Goal: Check status: Check status

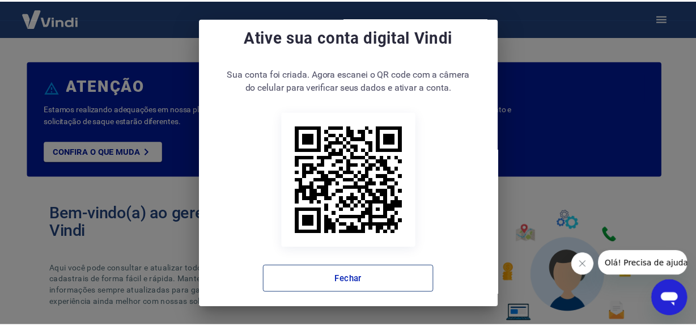
scroll to position [22, 0]
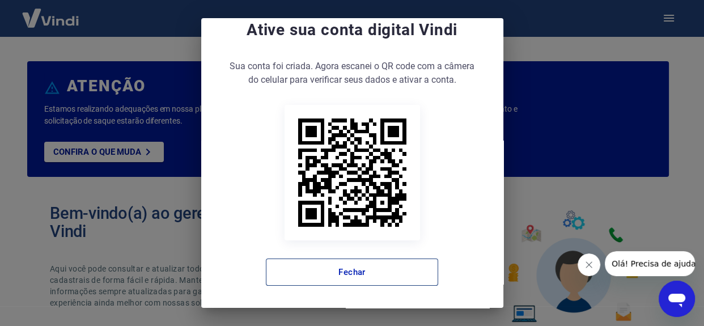
click at [380, 273] on button "Fechar" at bounding box center [352, 271] width 172 height 27
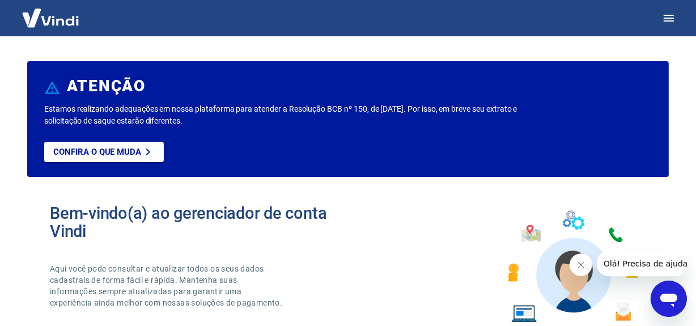
click at [577, 262] on icon "Fechar mensagem da empresa" at bounding box center [580, 264] width 9 height 9
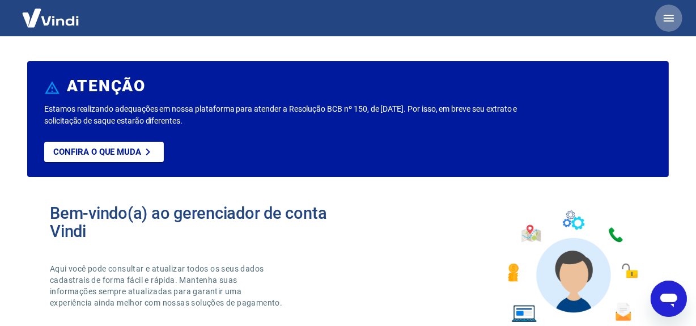
click at [669, 14] on icon "button" at bounding box center [669, 18] width 14 height 14
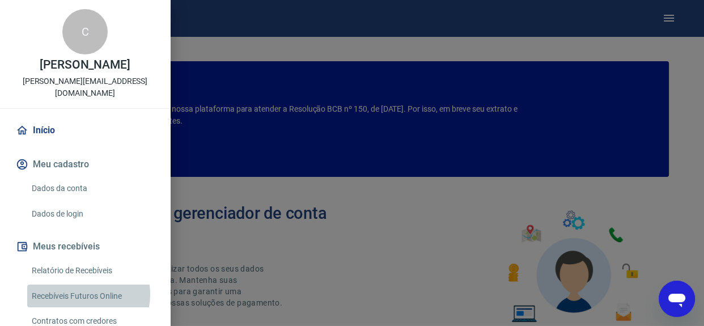
click at [88, 285] on link "Recebíveis Futuros Online" at bounding box center [91, 296] width 129 height 23
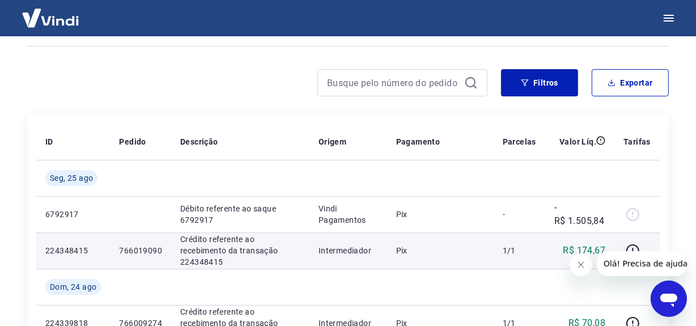
scroll to position [97, 0]
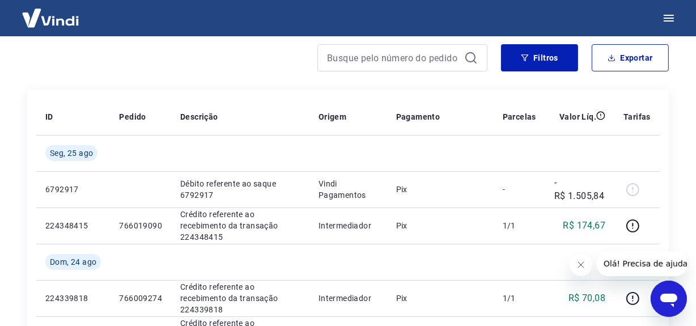
click at [583, 261] on icon "Fechar mensagem da empresa" at bounding box center [581, 264] width 6 height 6
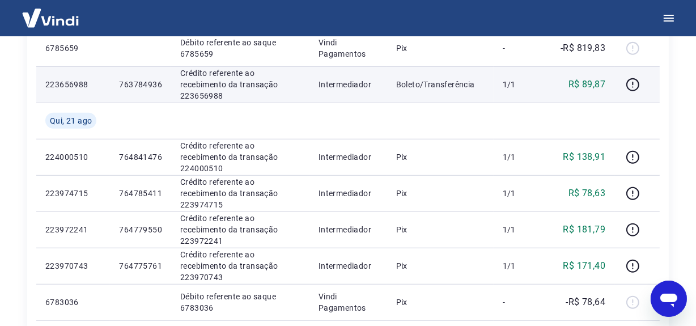
scroll to position [870, 0]
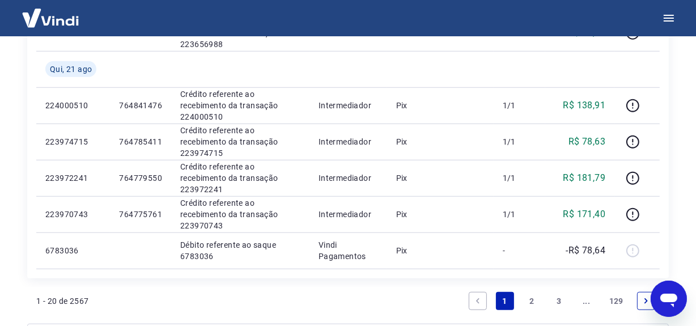
click at [533, 296] on link "2" at bounding box center [532, 301] width 18 height 18
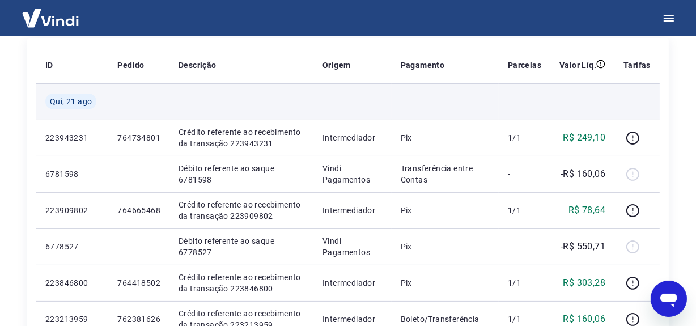
scroll to position [200, 0]
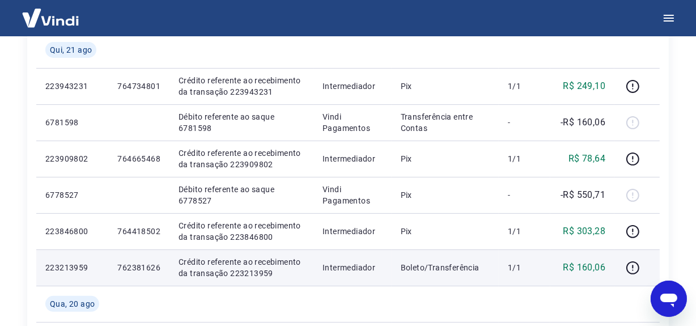
click at [260, 274] on p "Crédito referente ao recebimento da transação 223213959" at bounding box center [242, 267] width 126 height 23
click at [260, 273] on p "Crédito referente ao recebimento da transação 223213959" at bounding box center [242, 267] width 126 height 23
copy p "223213959"
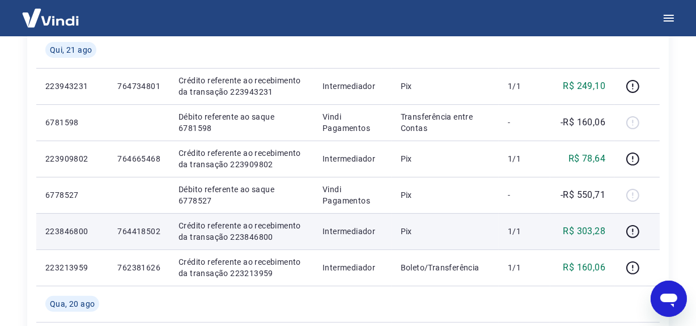
click at [462, 213] on td "Pix" at bounding box center [445, 231] width 107 height 36
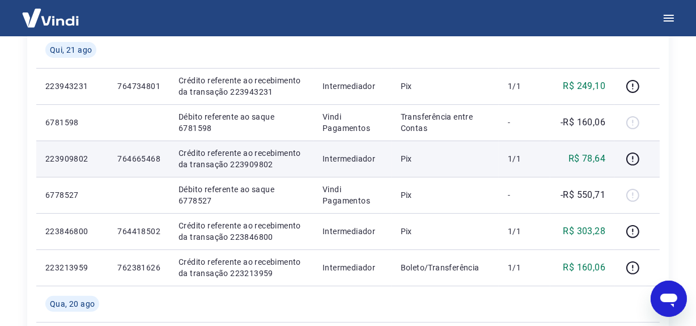
click at [252, 167] on p "Crédito referente ao recebimento da transação 223909802" at bounding box center [242, 158] width 126 height 23
copy p "223909802"
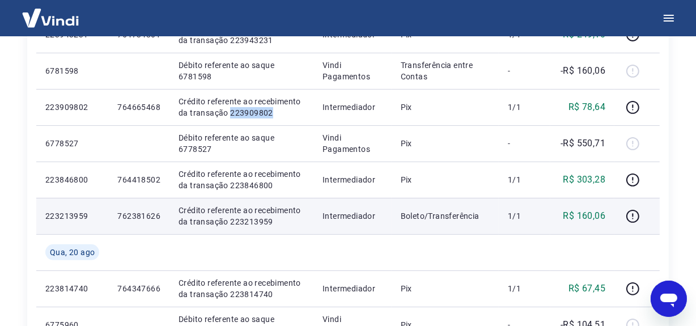
scroll to position [303, 0]
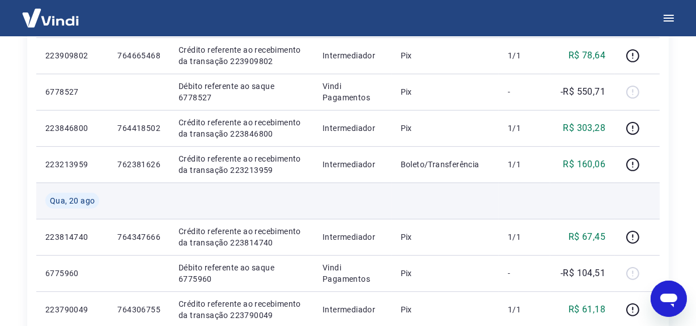
click at [523, 212] on td at bounding box center [525, 201] width 52 height 36
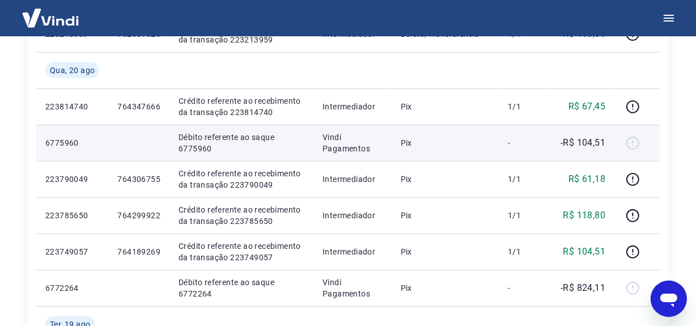
scroll to position [458, 0]
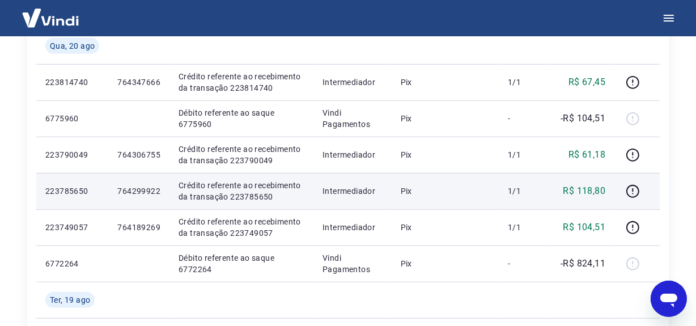
click at [575, 196] on p "R$ 118,80" at bounding box center [584, 191] width 43 height 14
click at [248, 196] on p "Crédito referente ao recebimento da transação 223785650" at bounding box center [242, 191] width 126 height 23
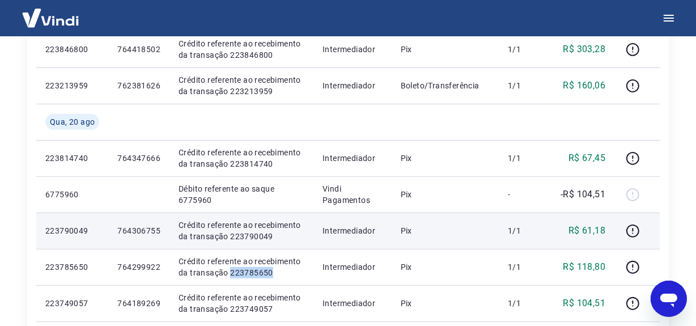
scroll to position [406, 0]
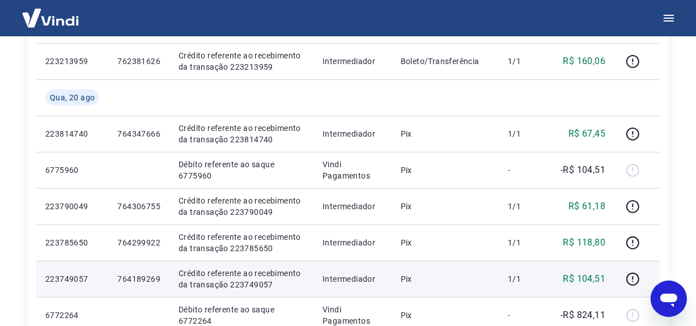
click at [272, 261] on td "Crédito referente ao recebimento da transação 223749057" at bounding box center [241, 279] width 144 height 36
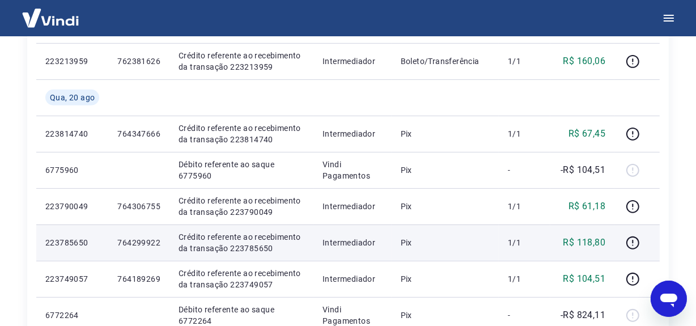
click at [249, 245] on p "Crédito referente ao recebimento da transação 223785650" at bounding box center [242, 242] width 126 height 23
click at [250, 246] on p "Crédito referente ao recebimento da transação 223785650" at bounding box center [242, 242] width 126 height 23
copy p "223785650"
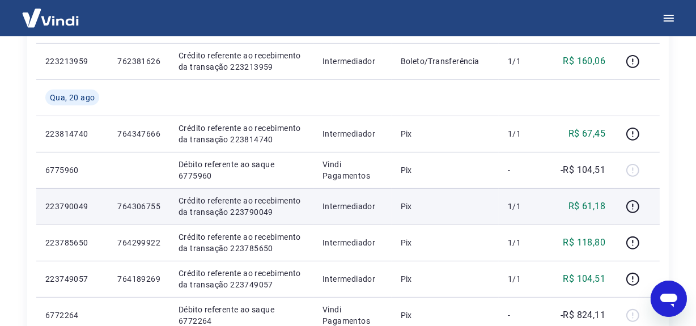
click at [238, 211] on p "Crédito referente ao recebimento da transação 223790049" at bounding box center [242, 206] width 126 height 23
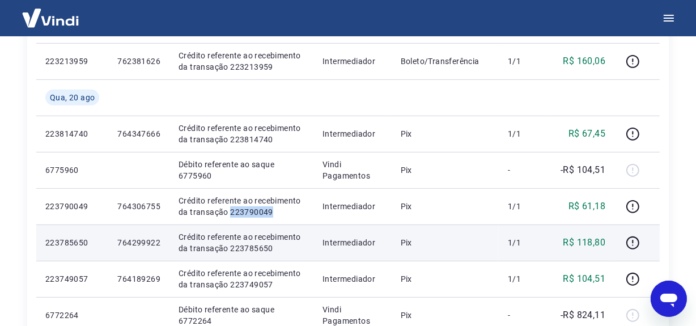
copy p "223790049"
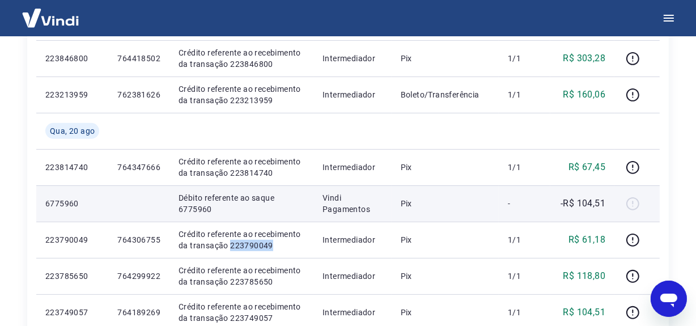
scroll to position [355, 0]
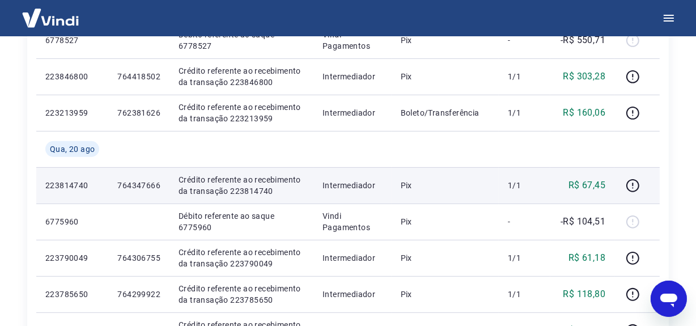
click at [244, 189] on p "Crédito referente ao recebimento da transação 223814740" at bounding box center [242, 185] width 126 height 23
copy p "223814740"
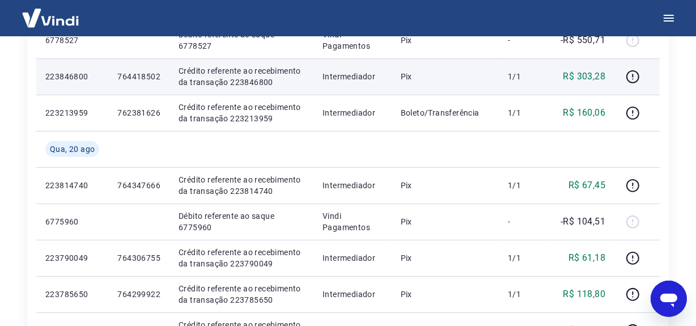
click at [247, 81] on p "Crédito referente ao recebimento da transação 223846800" at bounding box center [242, 76] width 126 height 23
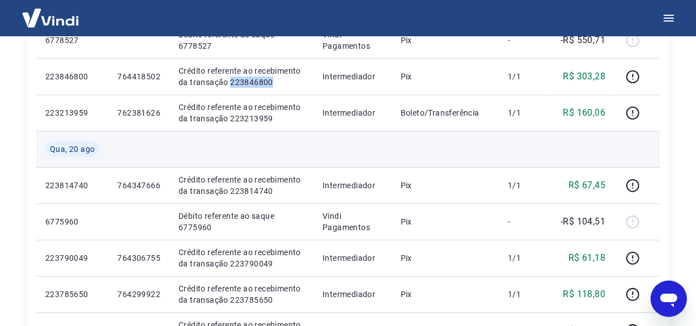
copy p "223846800"
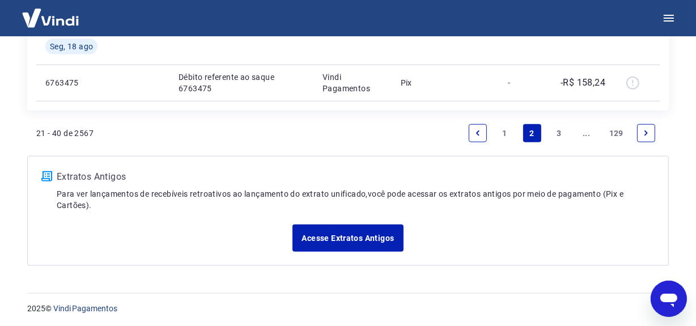
scroll to position [1003, 0]
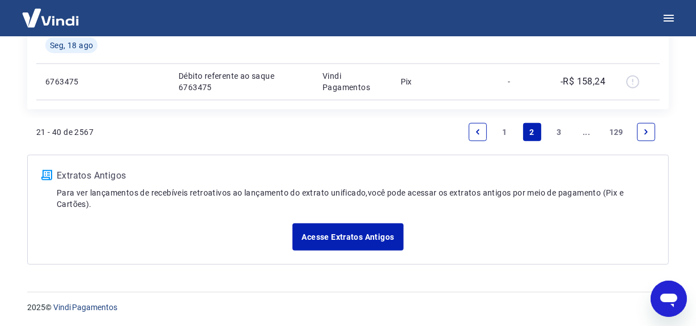
click at [507, 130] on link "1" at bounding box center [505, 132] width 18 height 18
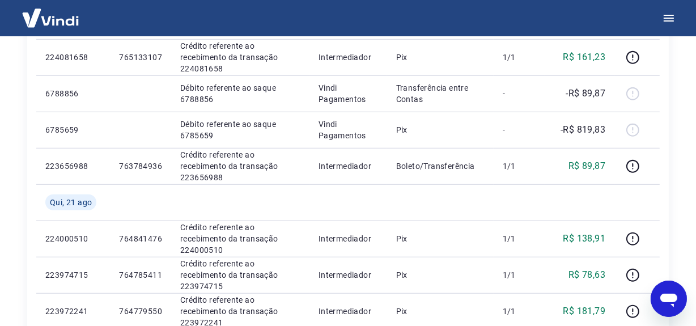
scroll to position [679, 0]
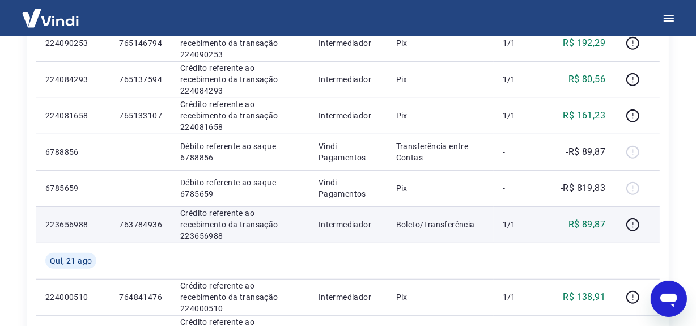
click at [205, 232] on p "Crédito referente ao recebimento da transação 223656988" at bounding box center [240, 224] width 120 height 34
click at [205, 231] on p "Crédito referente ao recebimento da transação 223656988" at bounding box center [240, 224] width 120 height 34
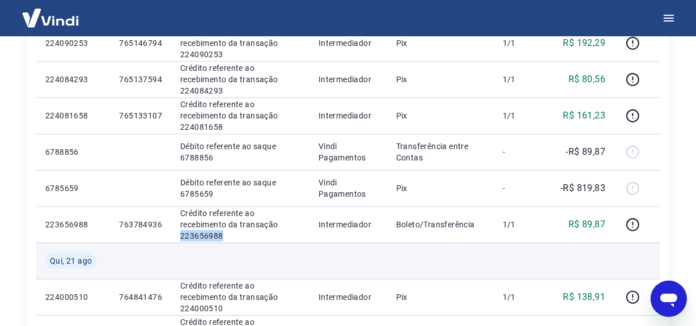
copy p "223656988"
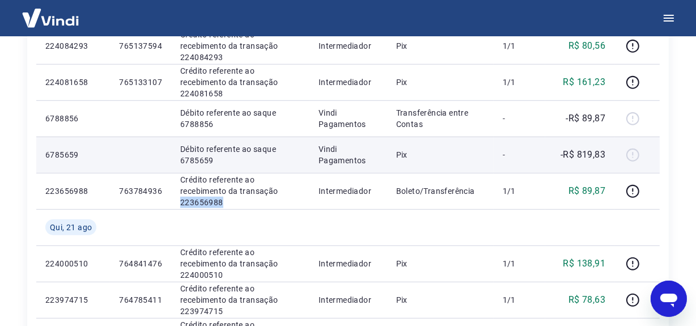
scroll to position [730, 0]
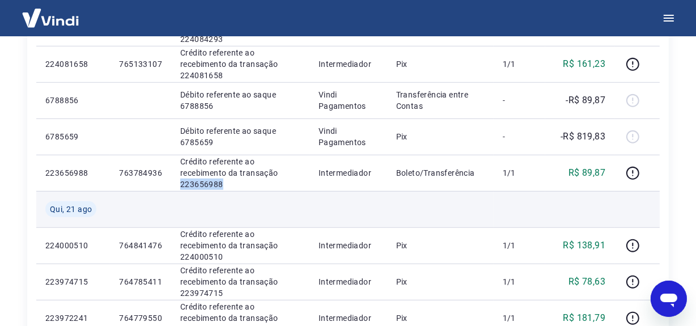
drag, startPoint x: 193, startPoint y: 185, endPoint x: 200, endPoint y: 194, distance: 11.3
click at [193, 185] on p "Crédito referente ao recebimento da transação 223656988" at bounding box center [240, 173] width 120 height 34
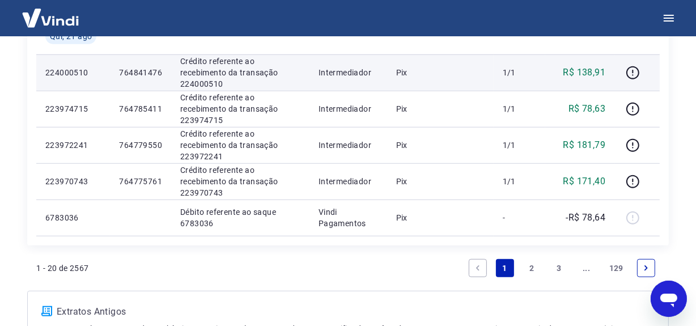
scroll to position [884, 0]
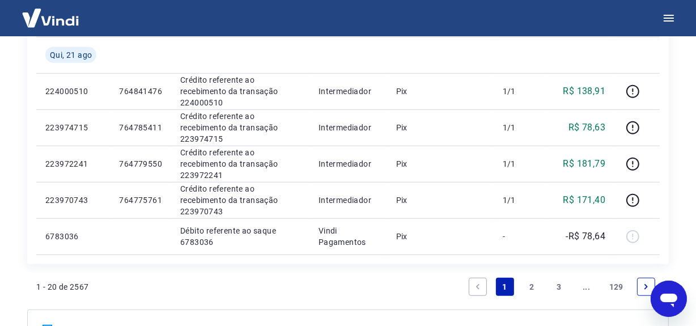
click at [531, 283] on link "2" at bounding box center [532, 287] width 18 height 18
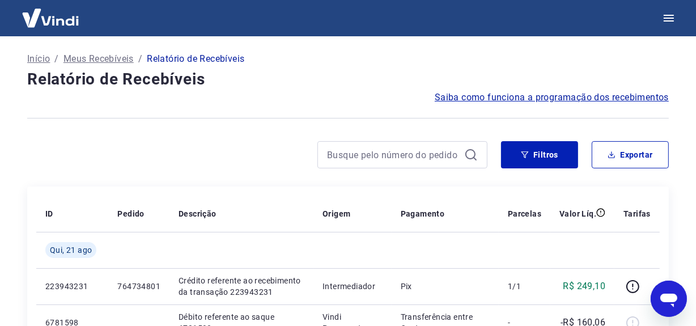
scroll to position [149, 0]
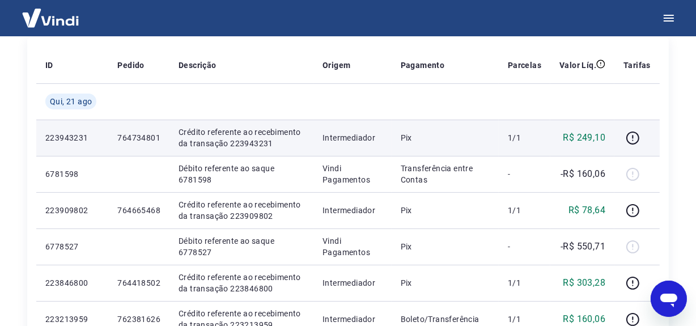
drag, startPoint x: 433, startPoint y: 149, endPoint x: 312, endPoint y: 147, distance: 121.3
click at [433, 148] on td "Pix" at bounding box center [445, 138] width 107 height 36
click at [255, 146] on p "Crédito referente ao recebimento da transação 223943231" at bounding box center [242, 137] width 126 height 23
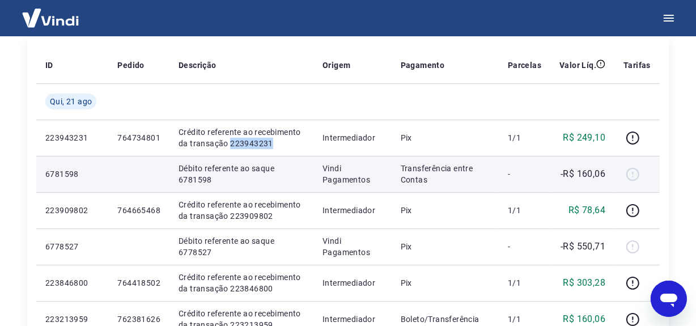
copy p "223943231"
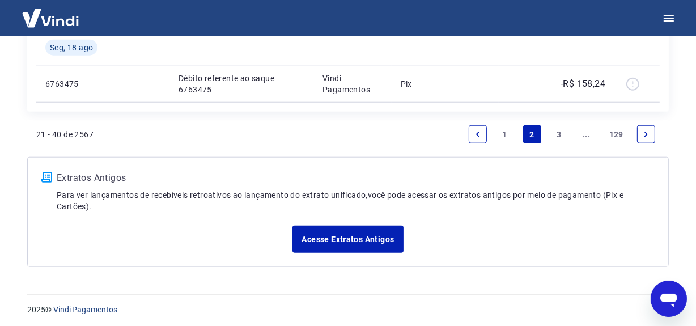
scroll to position [1003, 0]
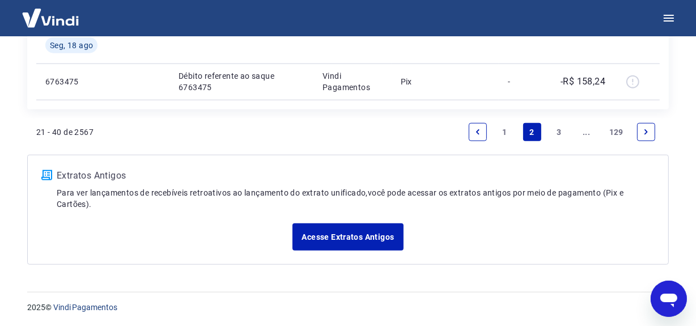
click at [506, 130] on link "1" at bounding box center [505, 132] width 18 height 18
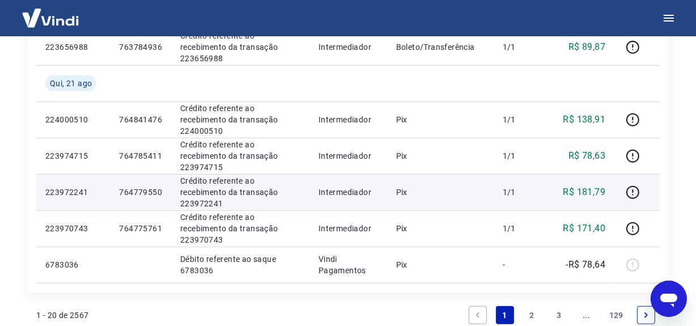
scroll to position [884, 0]
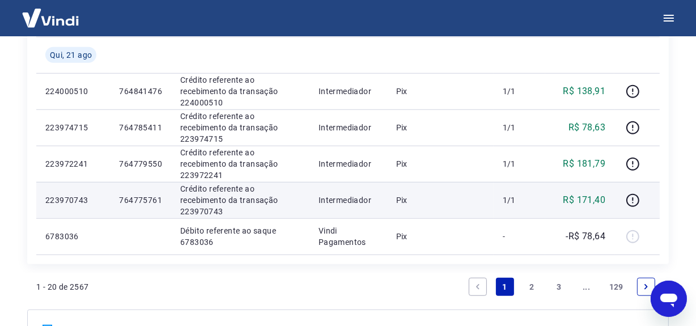
click at [200, 209] on p "Crédito referente ao recebimento da transação 223970743" at bounding box center [240, 200] width 120 height 34
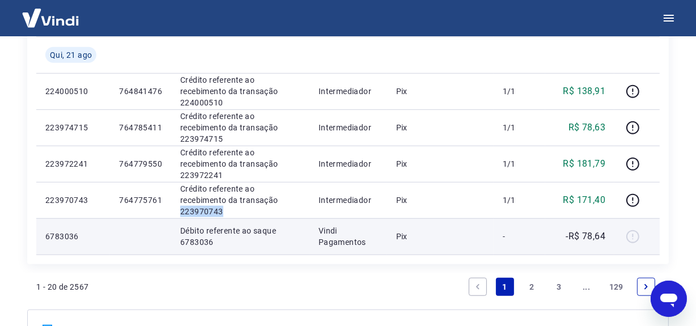
drag, startPoint x: 200, startPoint y: 209, endPoint x: 208, endPoint y: 218, distance: 12.0
click at [200, 210] on p "Crédito referente ao recebimento da transação 223970743" at bounding box center [240, 200] width 120 height 34
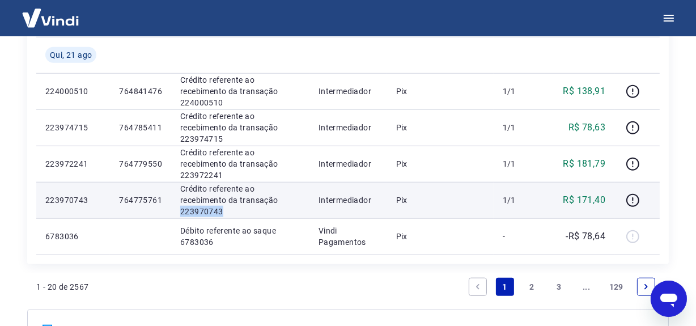
copy p "223970743"
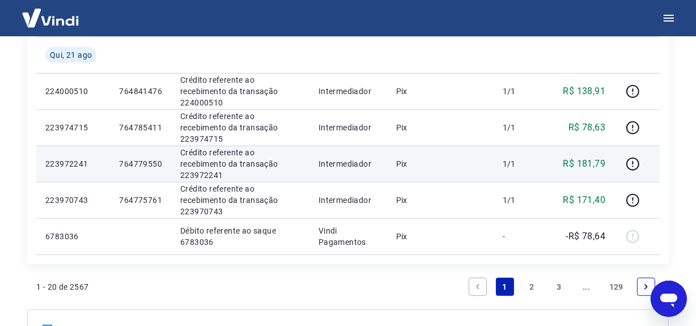
click at [188, 171] on p "Crédito referente ao recebimento da transação 223972241" at bounding box center [240, 164] width 120 height 34
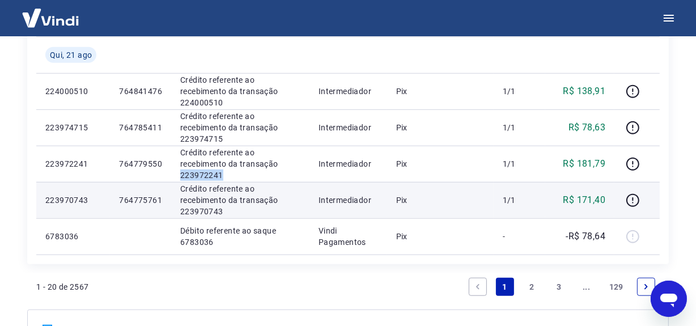
copy p "223972241"
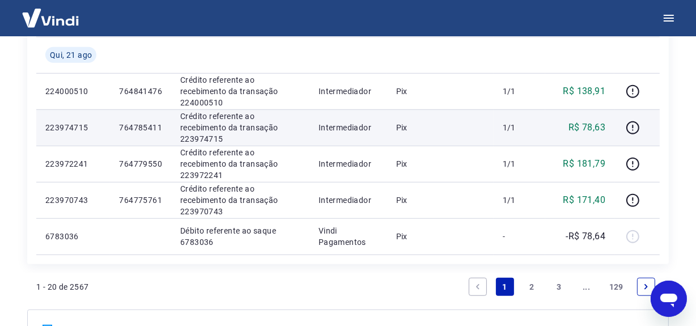
click at [207, 138] on p "Crédito referente ao recebimento da transação 223974715" at bounding box center [240, 128] width 120 height 34
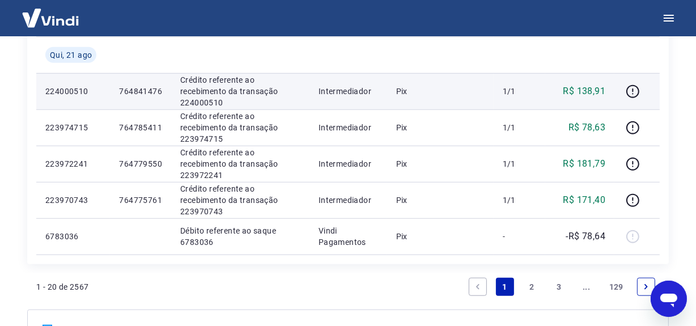
click at [185, 101] on p "Crédito referente ao recebimento da transação 224000510" at bounding box center [240, 91] width 120 height 34
click at [185, 100] on p "Crédito referente ao recebimento da transação 224000510" at bounding box center [240, 91] width 120 height 34
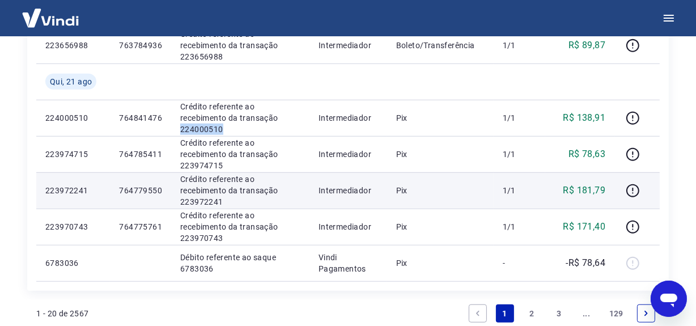
scroll to position [833, 0]
